Goal: Task Accomplishment & Management: Manage account settings

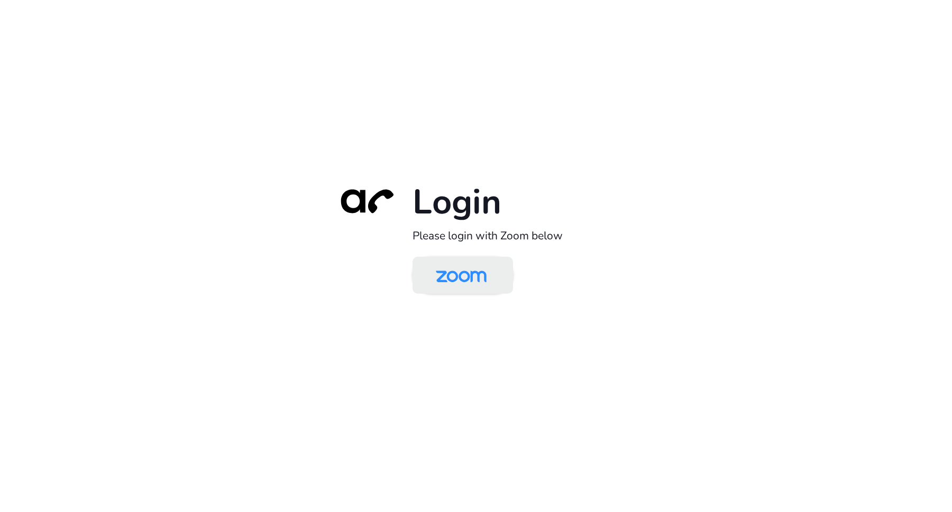
click at [469, 290] on img at bounding box center [461, 276] width 73 height 34
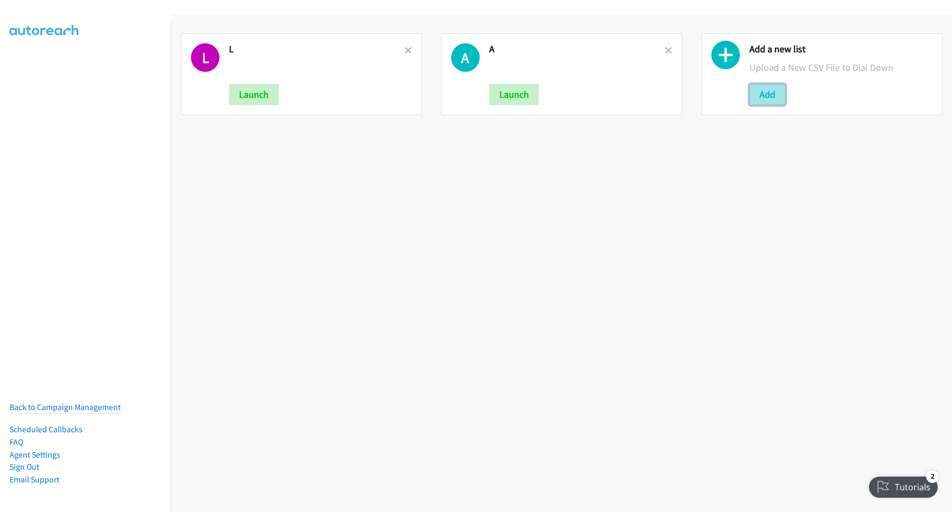
click at [771, 98] on button "Add" at bounding box center [767, 94] width 36 height 21
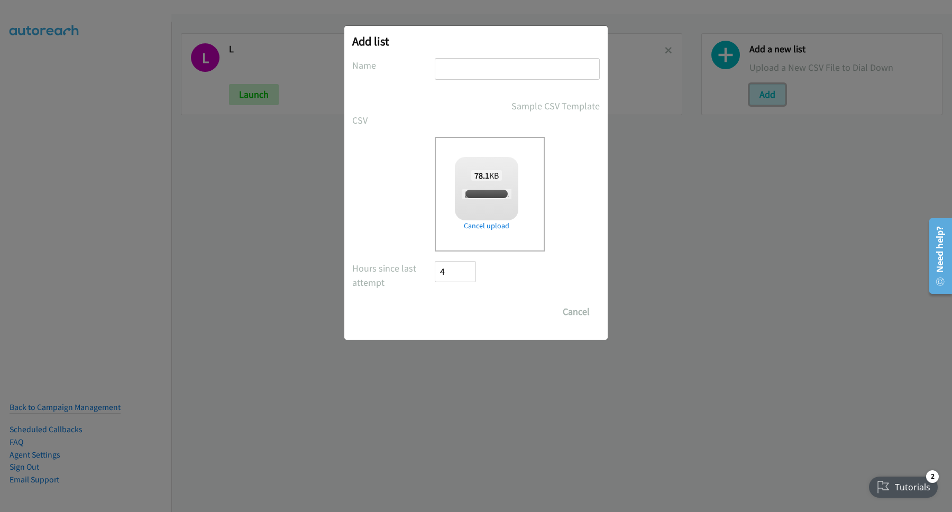
checkbox input "true"
click at [508, 69] on input "text" at bounding box center [517, 69] width 165 height 22
type input "nice"
click at [475, 309] on input "Save List" at bounding box center [463, 311] width 56 height 21
